Goal: Information Seeking & Learning: Learn about a topic

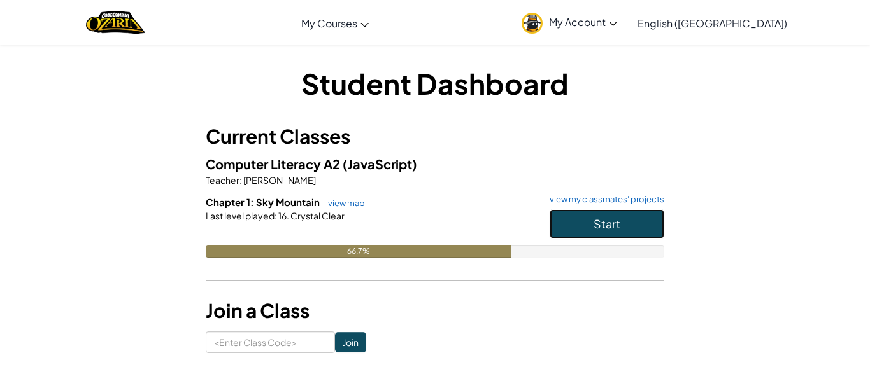
click at [580, 234] on button "Start" at bounding box center [606, 223] width 115 height 29
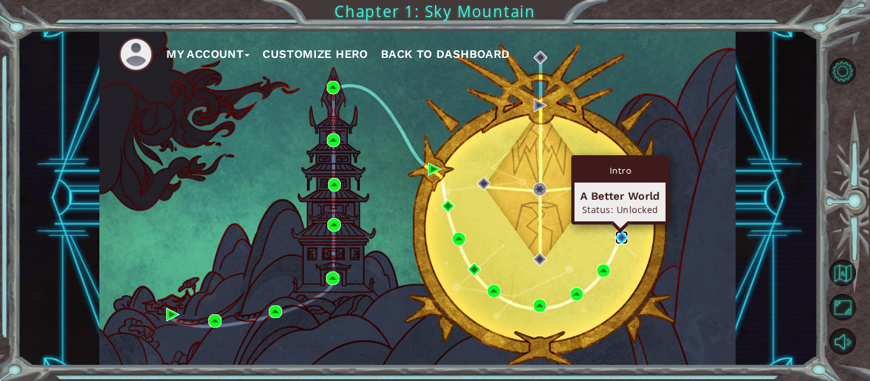
click at [616, 242] on img at bounding box center [621, 237] width 13 height 13
